Goal: Navigation & Orientation: Find specific page/section

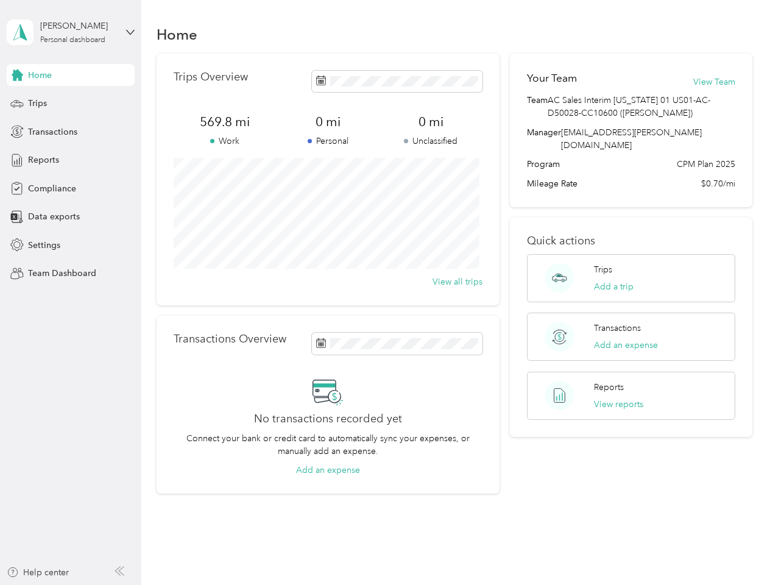
click at [386, 292] on div "Trips Overview 569.8 mi Work 0 mi Personal 0 mi Unclassified View all trips" at bounding box center [327, 179] width 343 height 251
click at [71, 32] on div "[PERSON_NAME]" at bounding box center [78, 25] width 76 height 13
click at [71, 75] on div "You’re signed in as [EMAIL_ADDRESS][PERSON_NAME][DOMAIN_NAME] Team dashboard Pe…" at bounding box center [169, 106] width 325 height 124
click at [17, 75] on div "You’re signed in as [EMAIL_ADDRESS][PERSON_NAME][DOMAIN_NAME] Team dashboard Pe…" at bounding box center [169, 106] width 325 height 124
click at [71, 104] on div "Trips" at bounding box center [71, 104] width 128 height 22
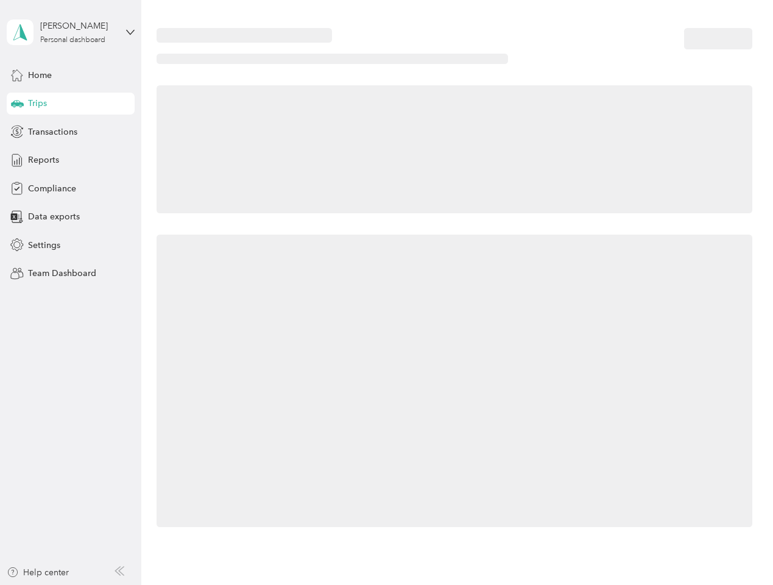
click at [17, 104] on icon at bounding box center [17, 103] width 13 height 6
click at [71, 132] on span "Transactions" at bounding box center [52, 131] width 49 height 13
